Goal: Transaction & Acquisition: Purchase product/service

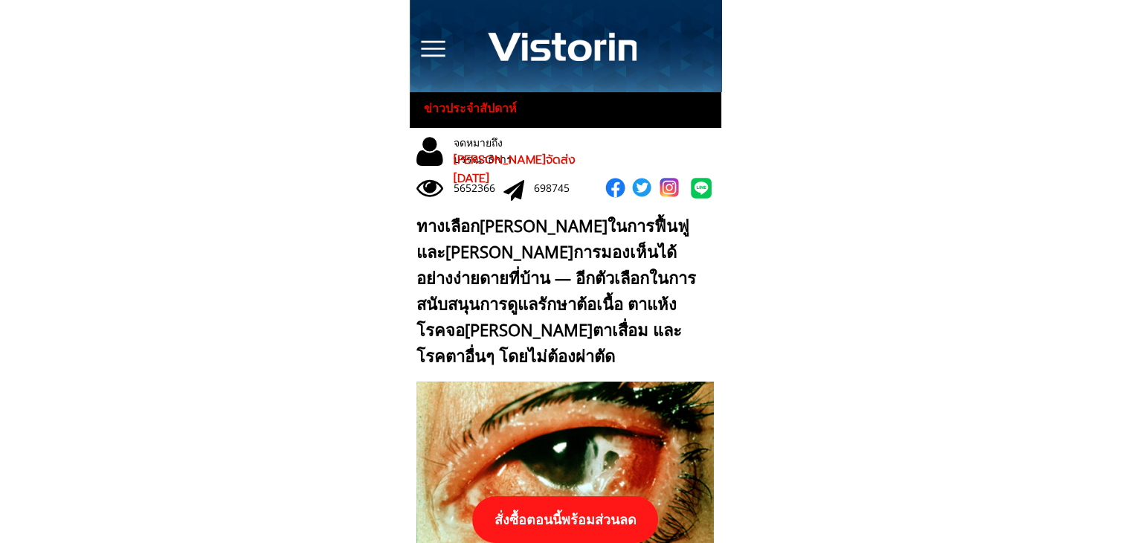
click at [598, 520] on p "สั่งซื้อตอนนี้พร้อมส่วนลด" at bounding box center [565, 519] width 186 height 47
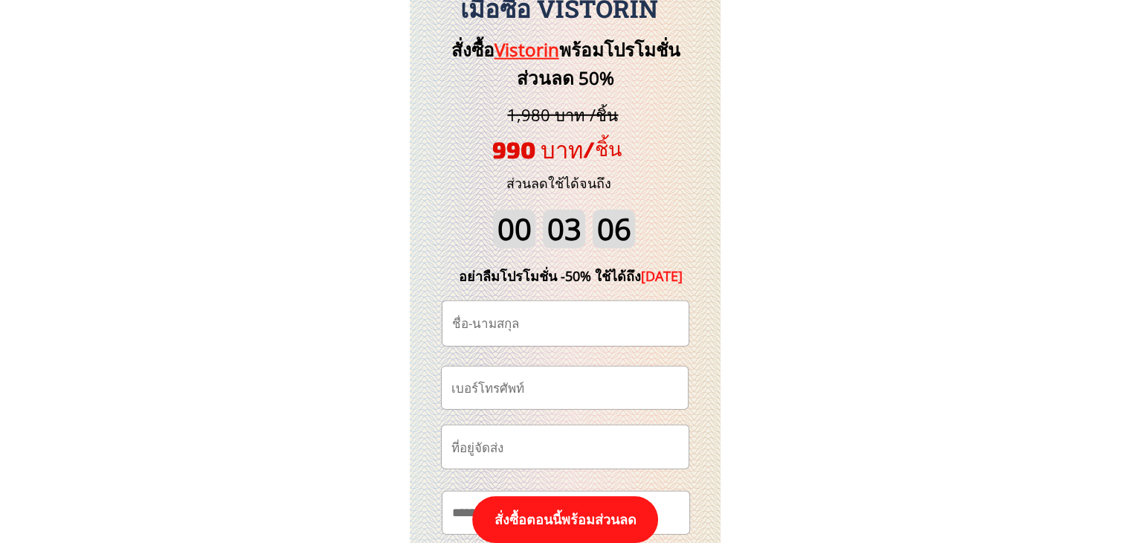
scroll to position [15588, 0]
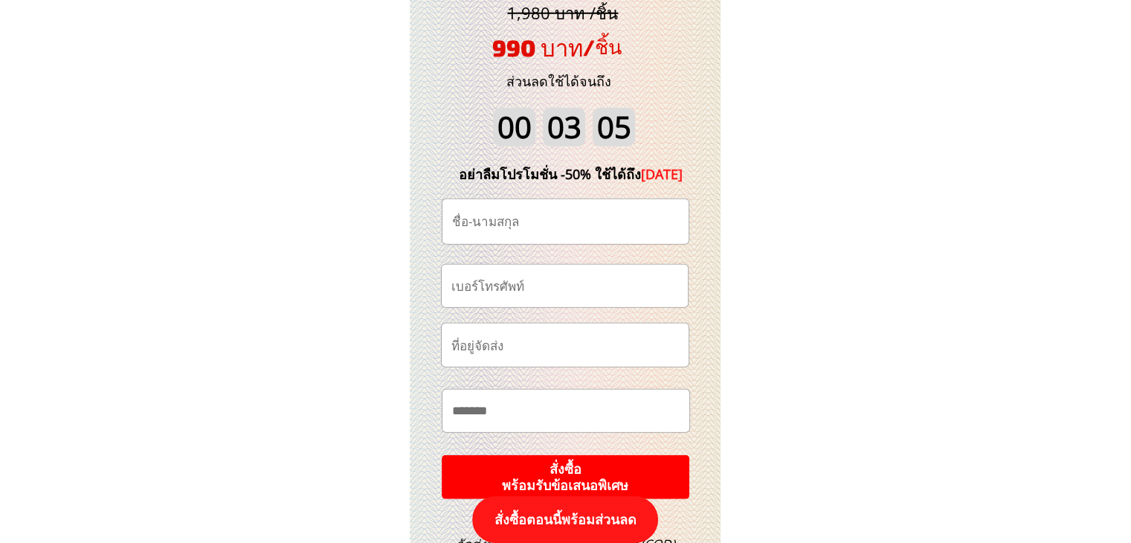
click at [596, 289] on input "tel" at bounding box center [565, 286] width 234 height 42
paste input "0927402469"
type input "0927402469"
click at [625, 216] on input "text" at bounding box center [565, 221] width 234 height 45
paste input "[PERSON_NAME]"
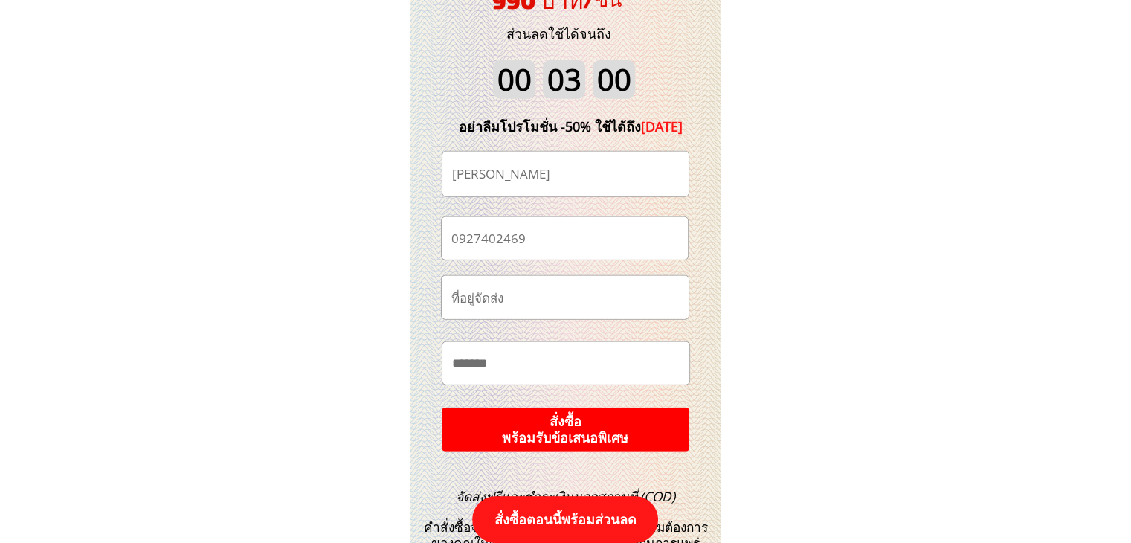
scroll to position [15663, 0]
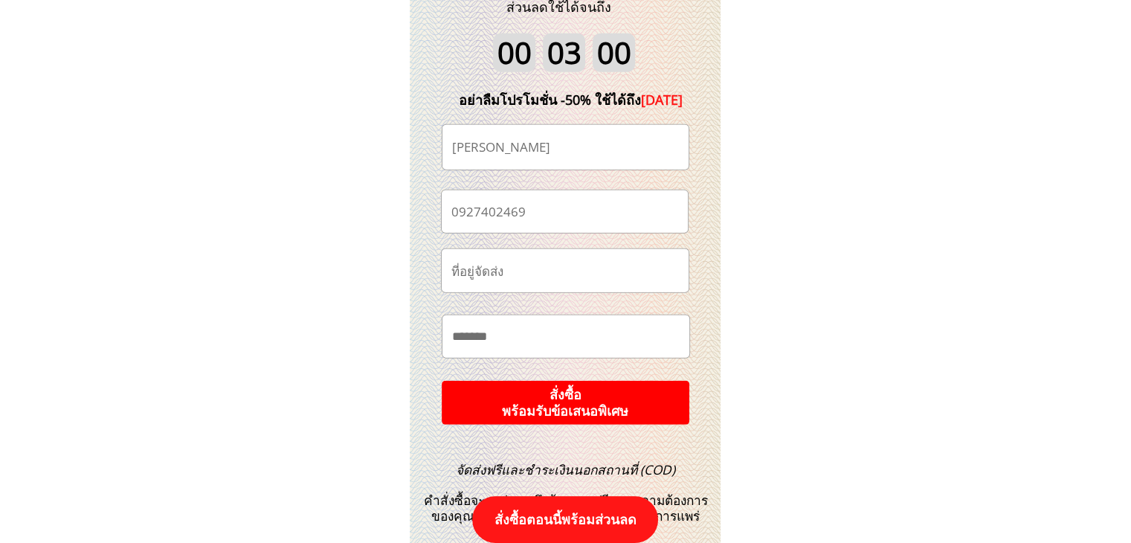
type input "[PERSON_NAME]"
click at [640, 404] on p "สั่งซื้อ พร้อมรับข้อเสนอพิเศษ" at bounding box center [566, 403] width 248 height 44
